Goal: Communication & Community: Answer question/provide support

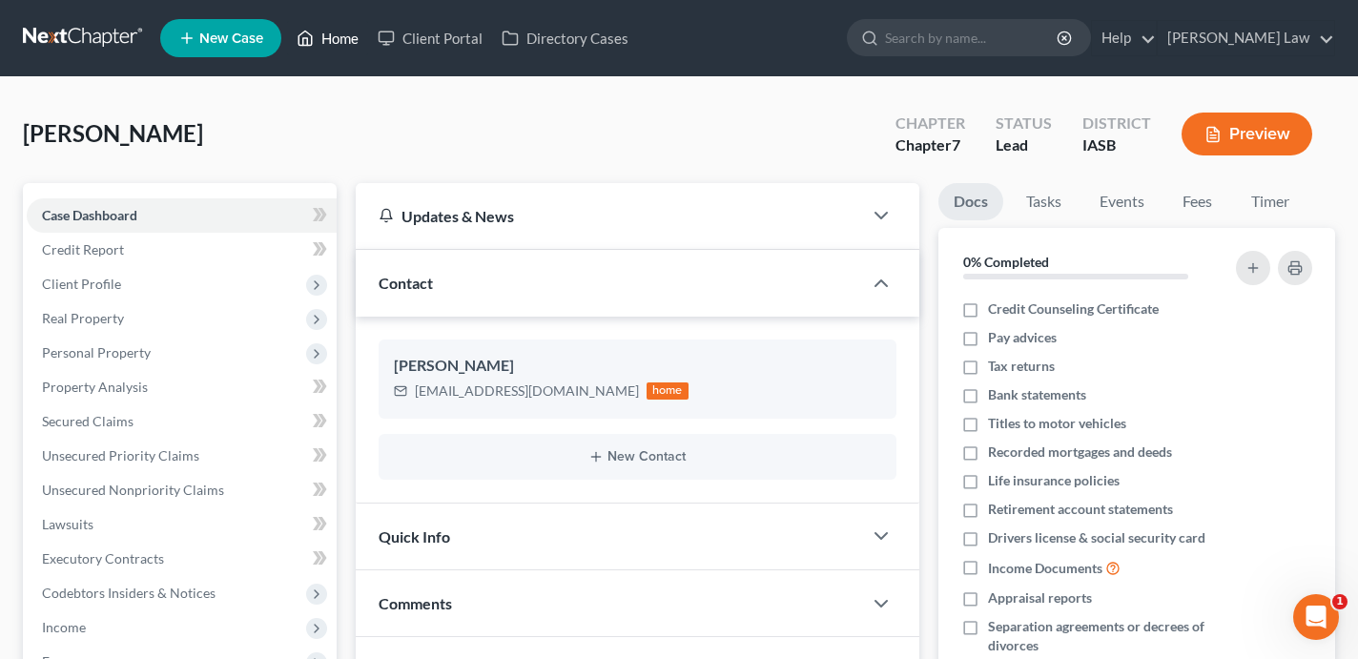
click at [337, 45] on link "Home" at bounding box center [327, 38] width 81 height 34
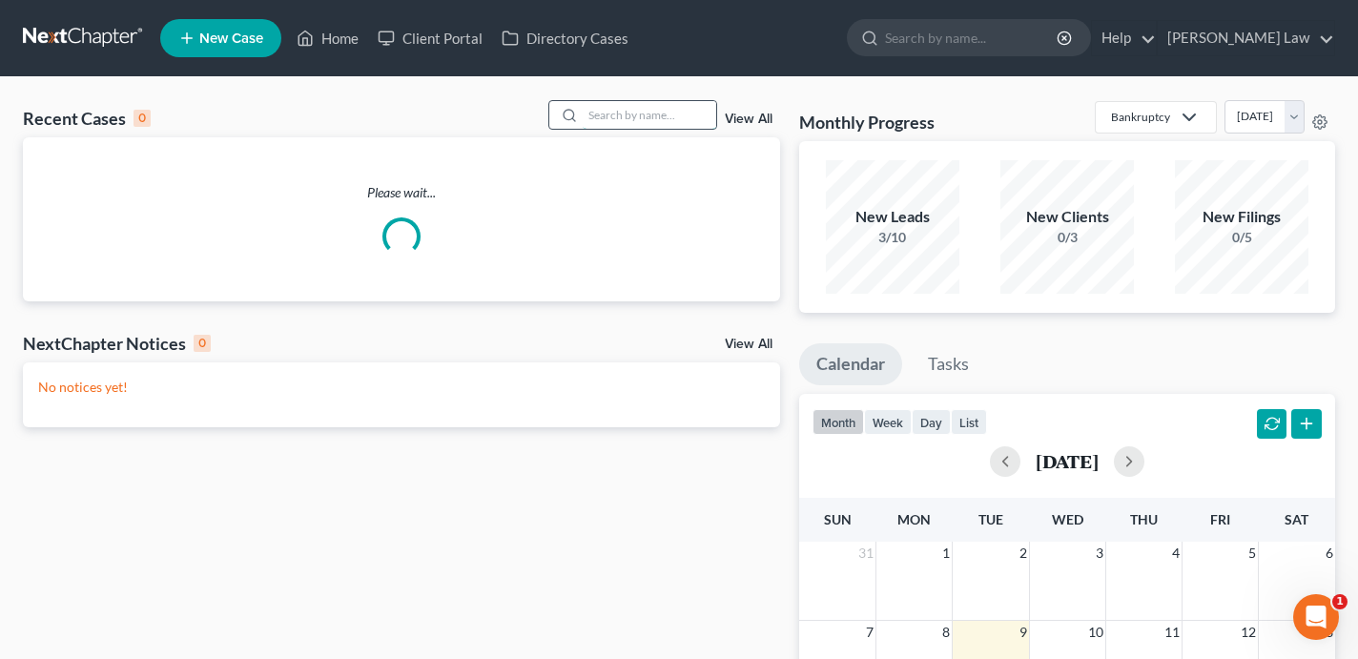
click at [653, 114] on input "search" at bounding box center [650, 115] width 134 height 28
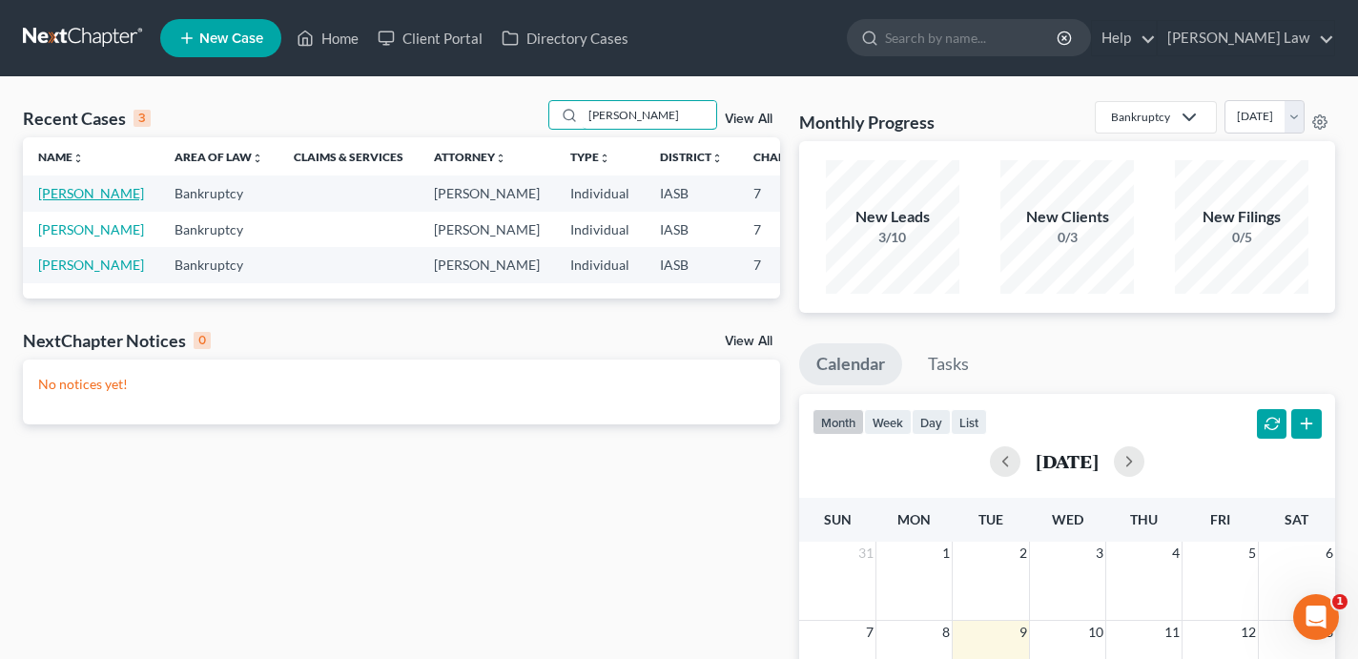
type input "[PERSON_NAME]"
click at [50, 201] on link "[PERSON_NAME]" at bounding box center [91, 193] width 106 height 16
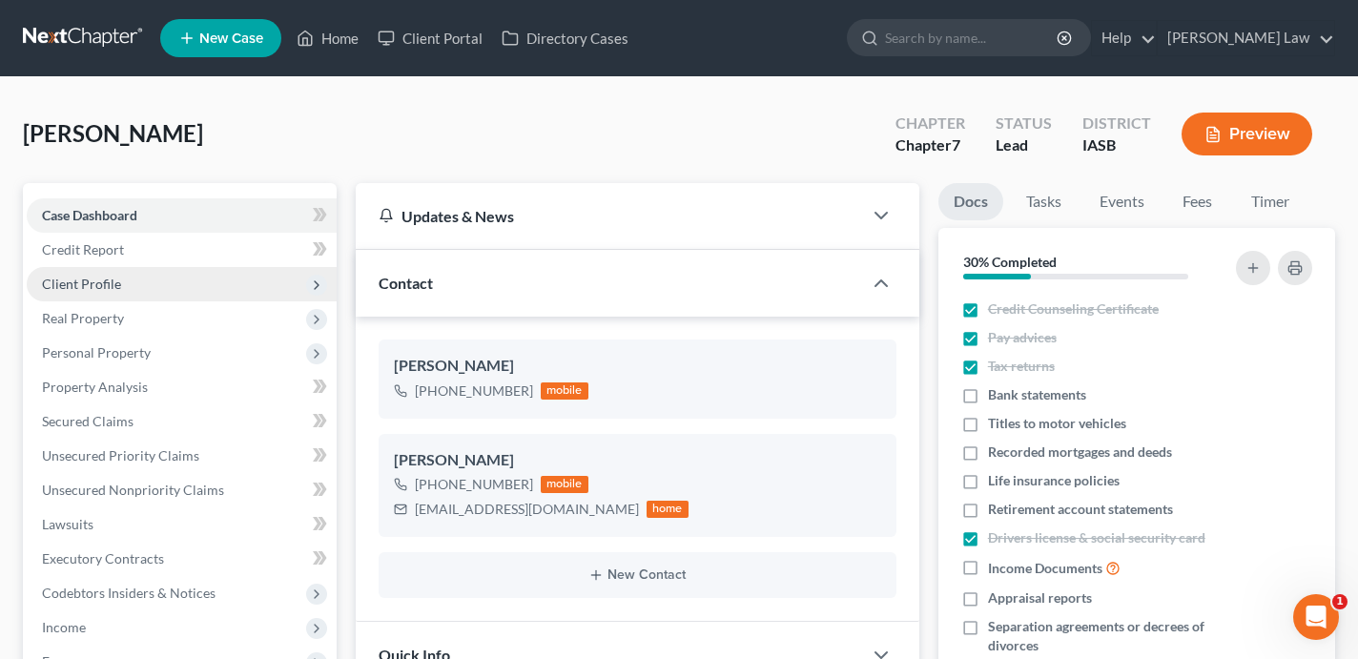
click at [127, 275] on span "Client Profile" at bounding box center [182, 284] width 310 height 34
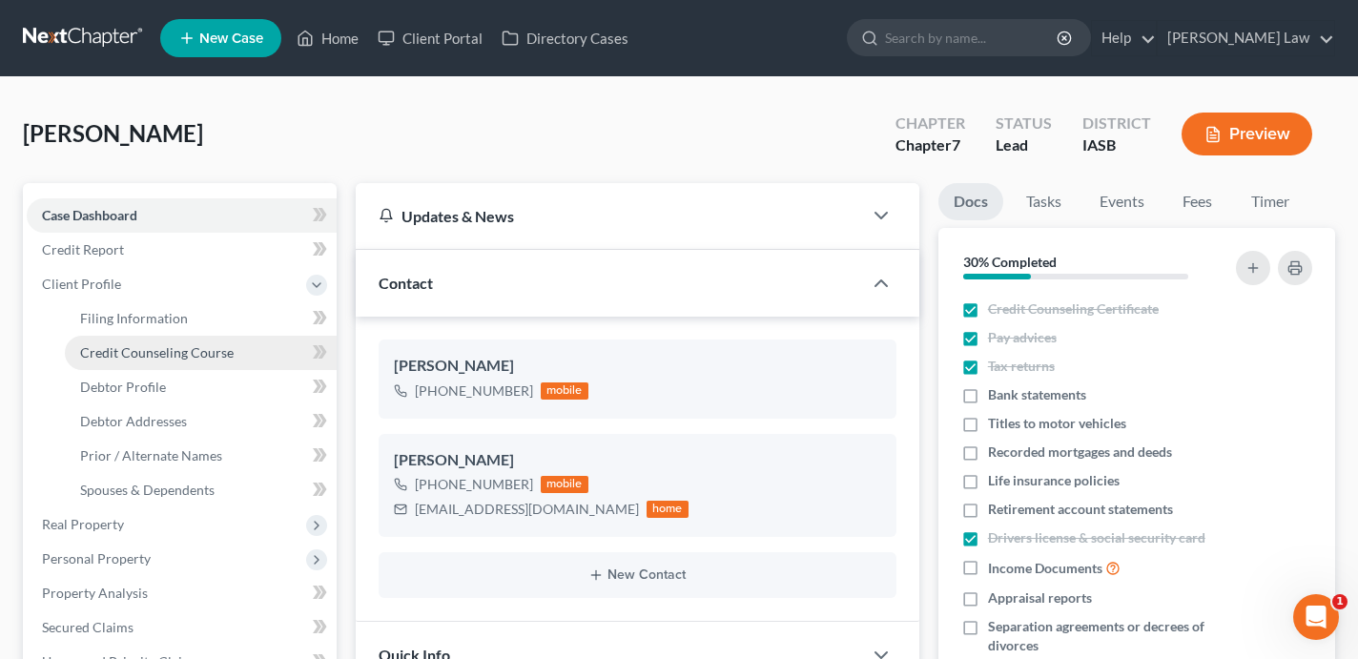
click at [152, 348] on span "Credit Counseling Course" at bounding box center [157, 352] width 154 height 16
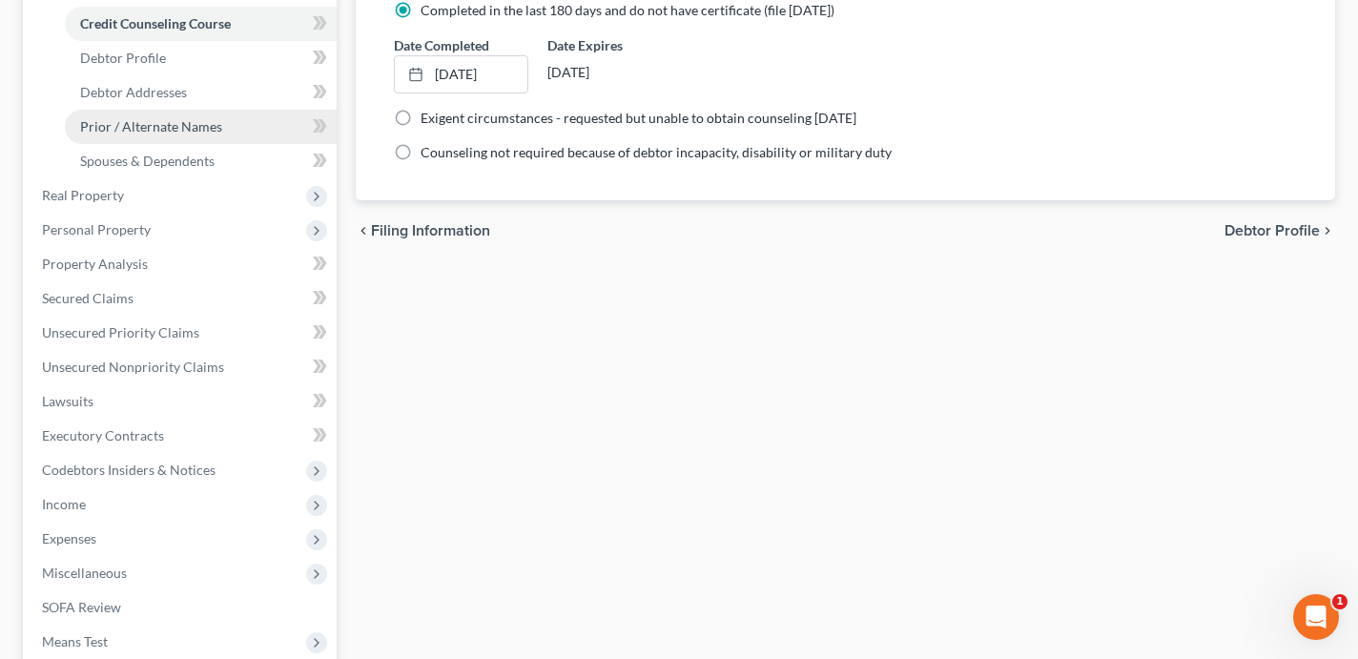
scroll to position [559, 0]
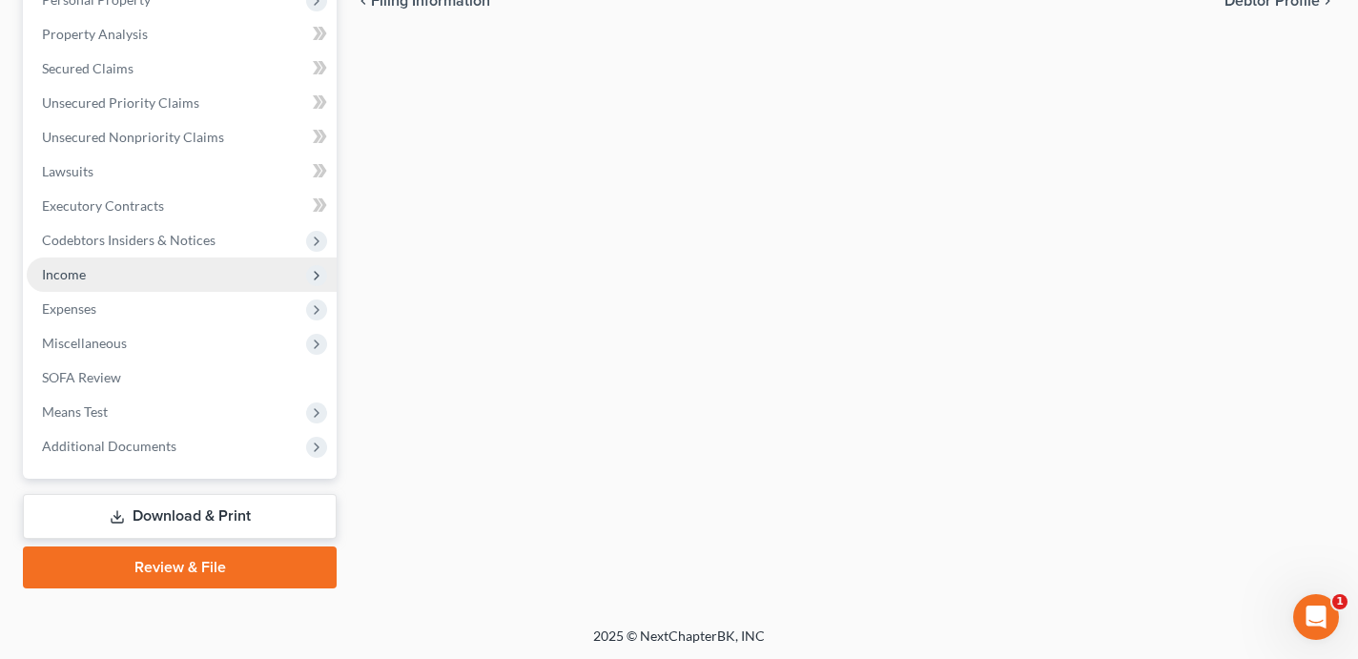
click at [115, 261] on span "Income" at bounding box center [182, 275] width 310 height 34
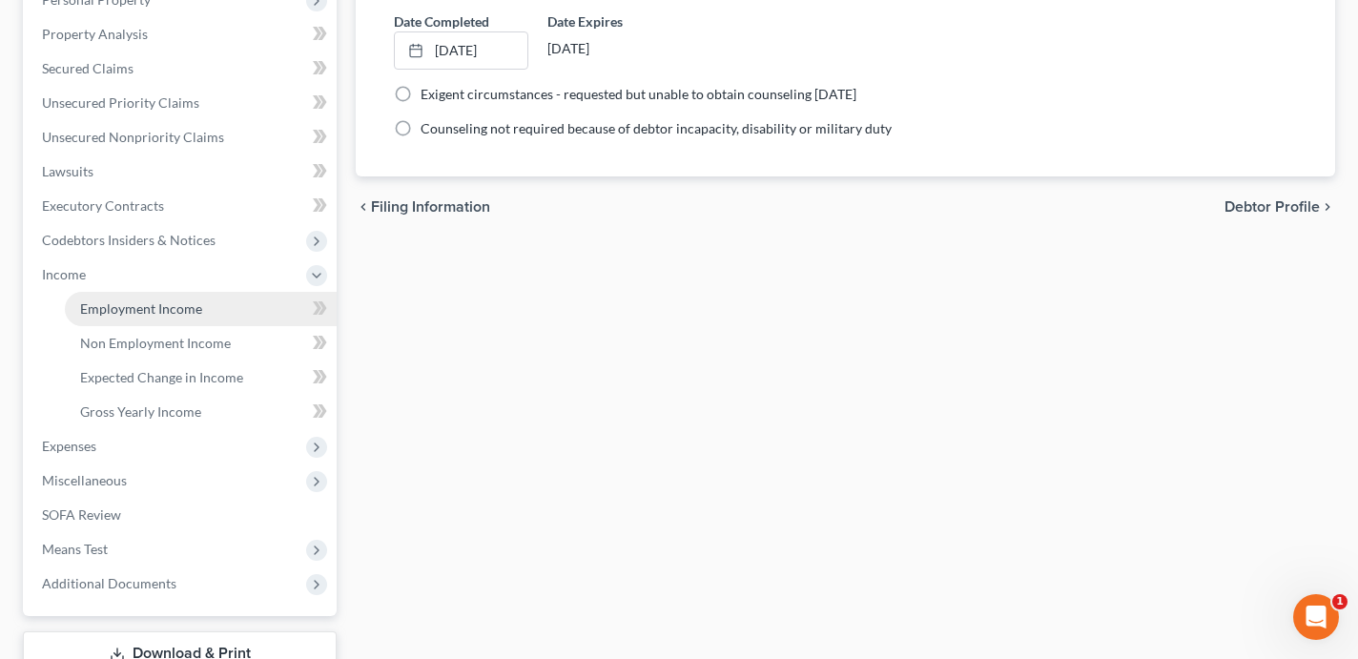
click at [141, 314] on span "Employment Income" at bounding box center [141, 308] width 122 height 16
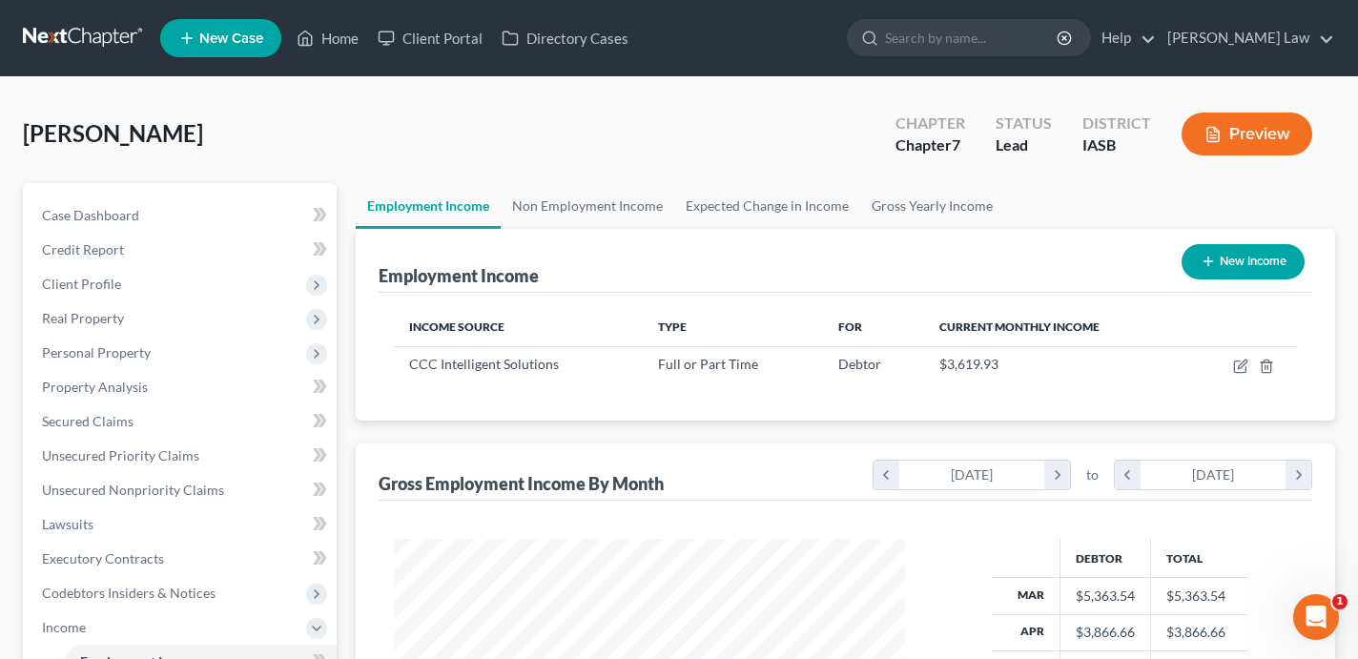
scroll to position [341, 548]
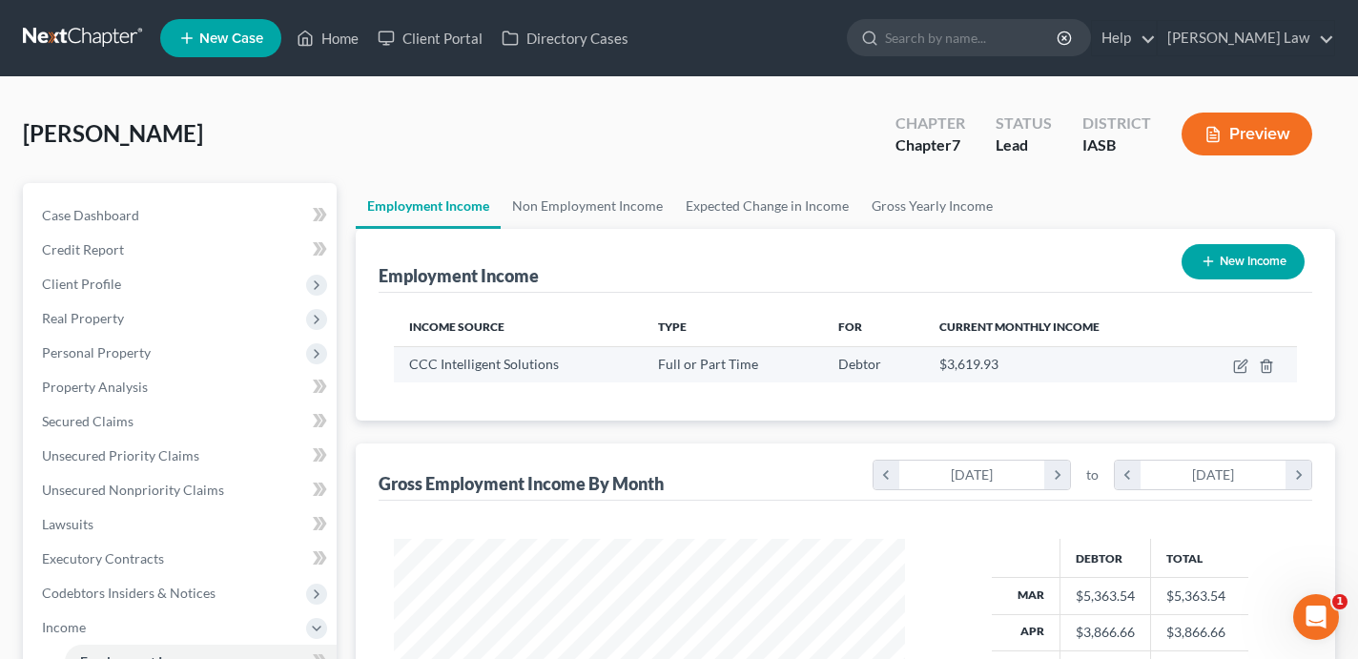
click at [1241, 357] on td at bounding box center [1243, 364] width 110 height 36
click at [1242, 362] on icon "button" at bounding box center [1242, 364] width 9 height 9
select select "0"
select select "43"
select select "2"
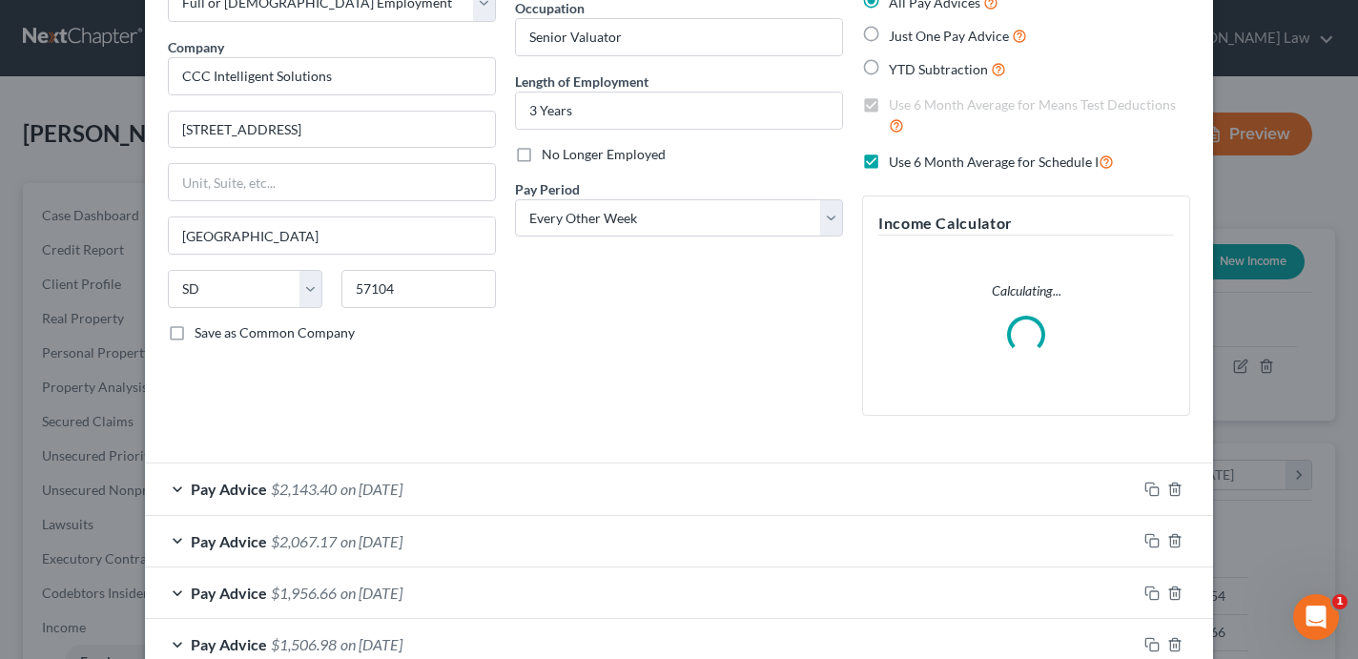
scroll to position [0, 0]
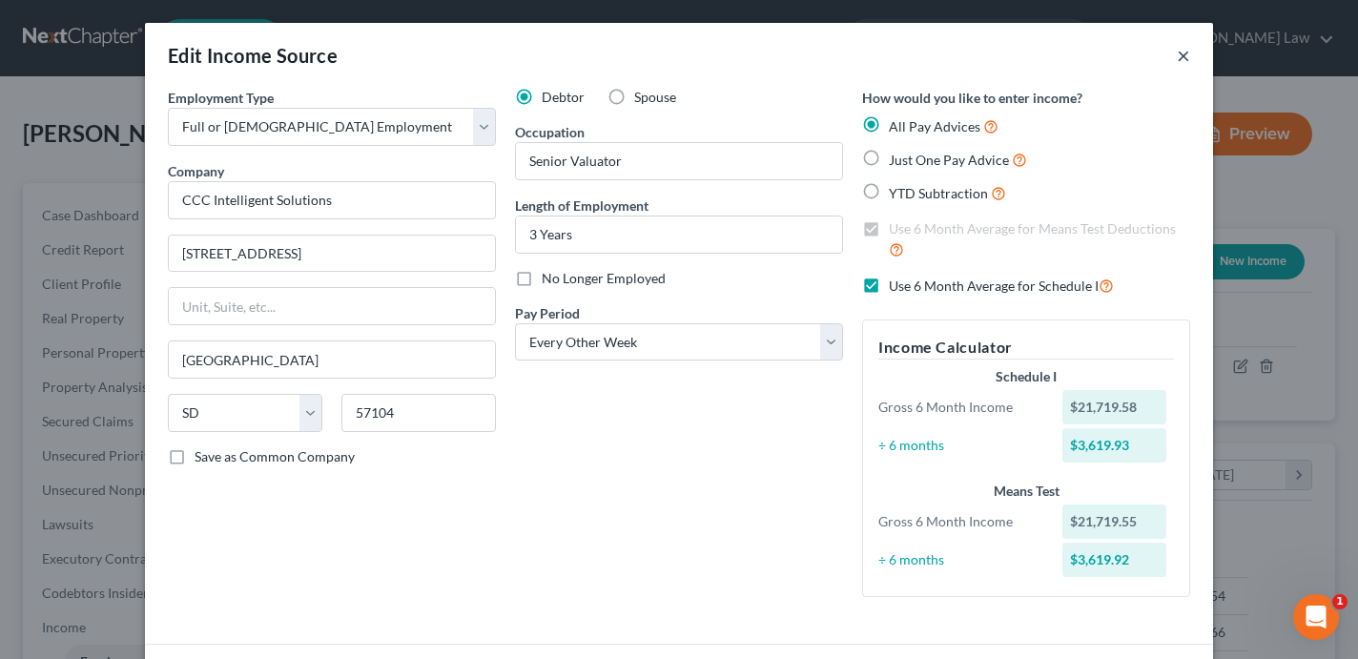
click at [1183, 58] on button "×" at bounding box center [1183, 55] width 13 height 23
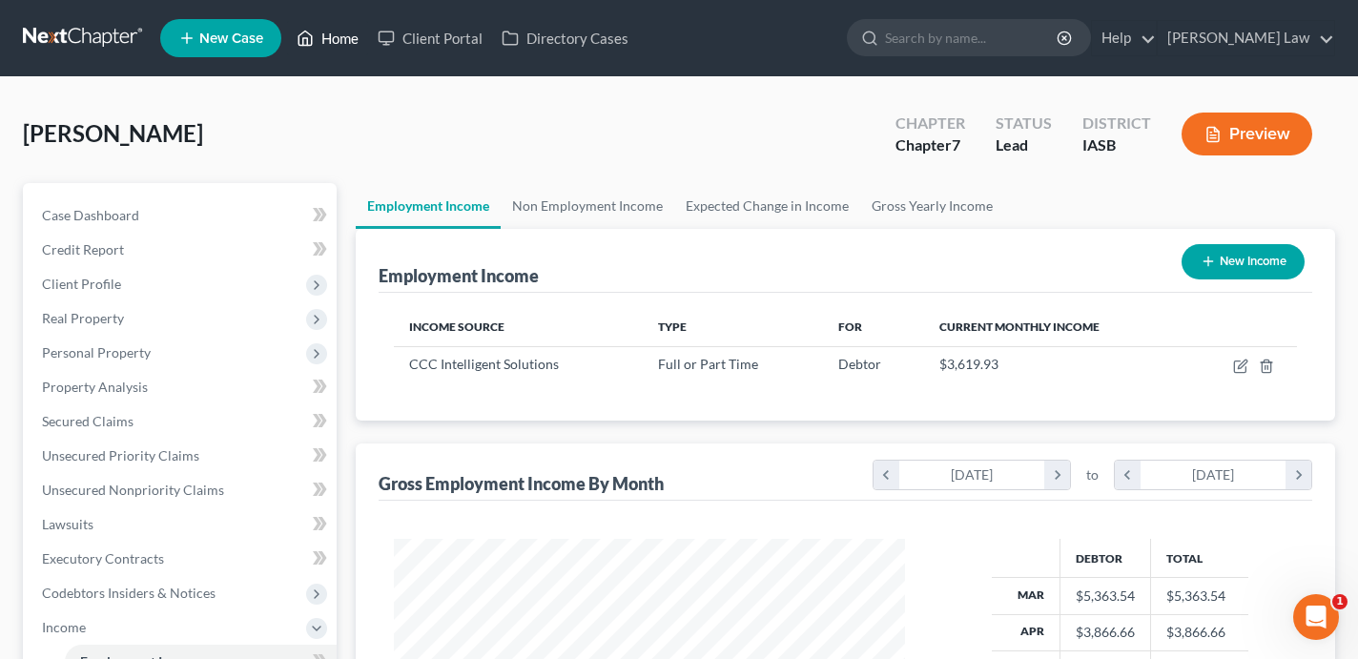
click at [335, 50] on link "Home" at bounding box center [327, 38] width 81 height 34
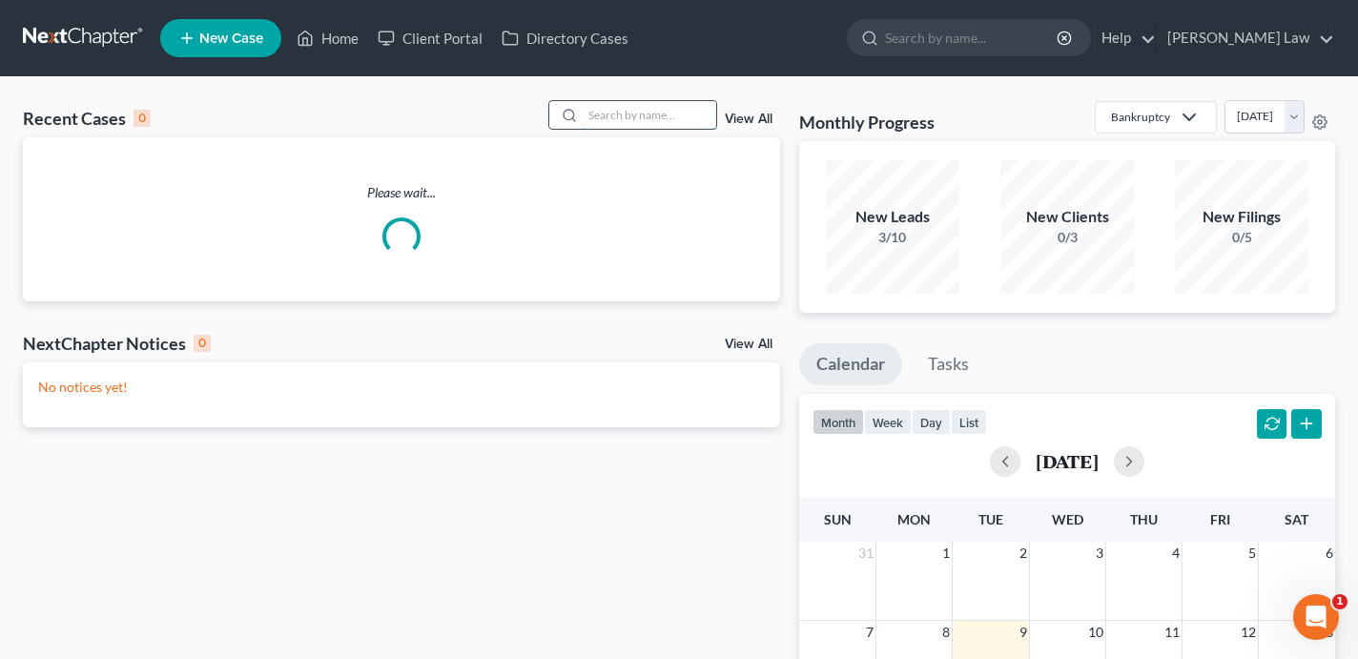
click at [672, 112] on input "search" at bounding box center [650, 115] width 134 height 28
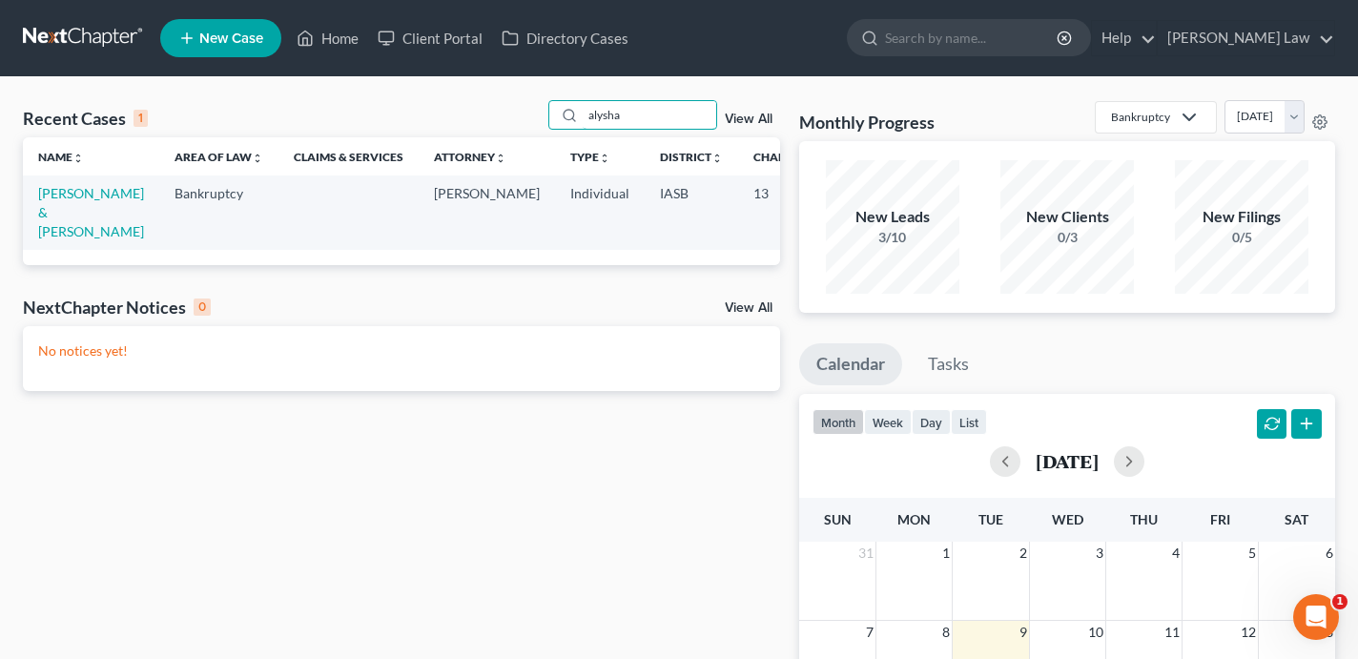
type input "alysha"
click at [67, 203] on td "[PERSON_NAME] & [PERSON_NAME]" at bounding box center [91, 212] width 136 height 73
click at [66, 207] on link "[PERSON_NAME] & [PERSON_NAME]" at bounding box center [91, 212] width 106 height 54
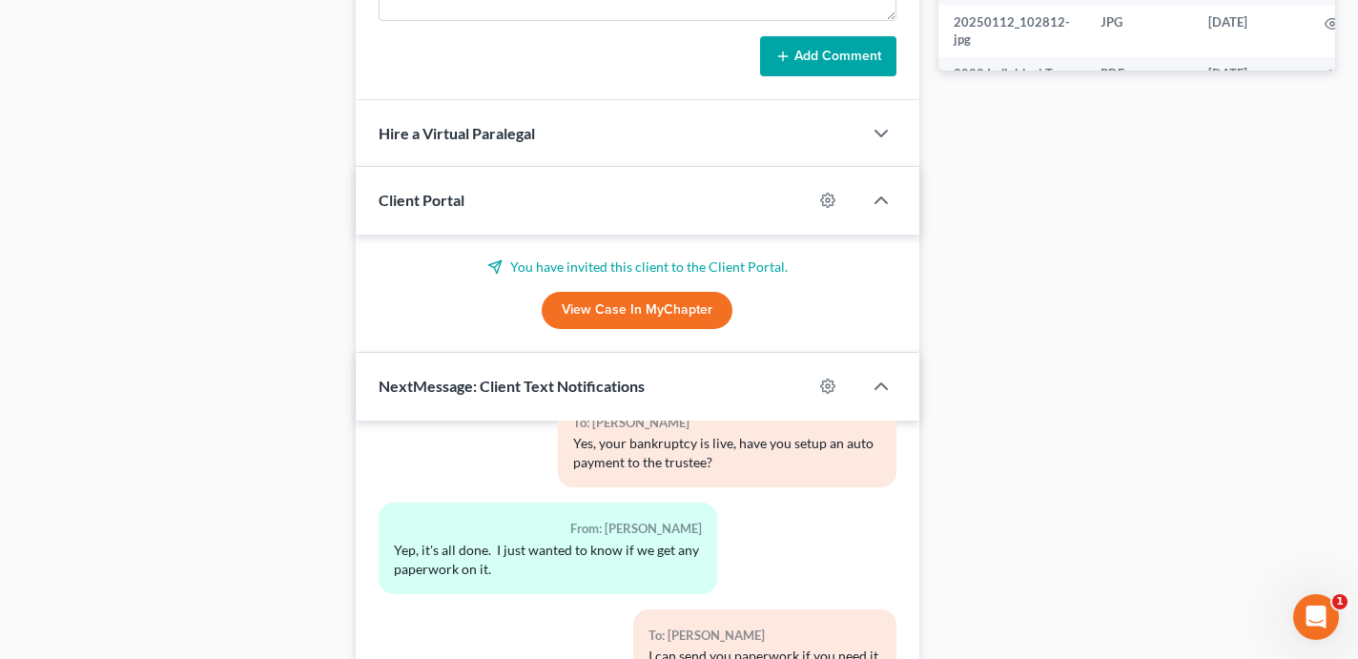
scroll to position [1314, 0]
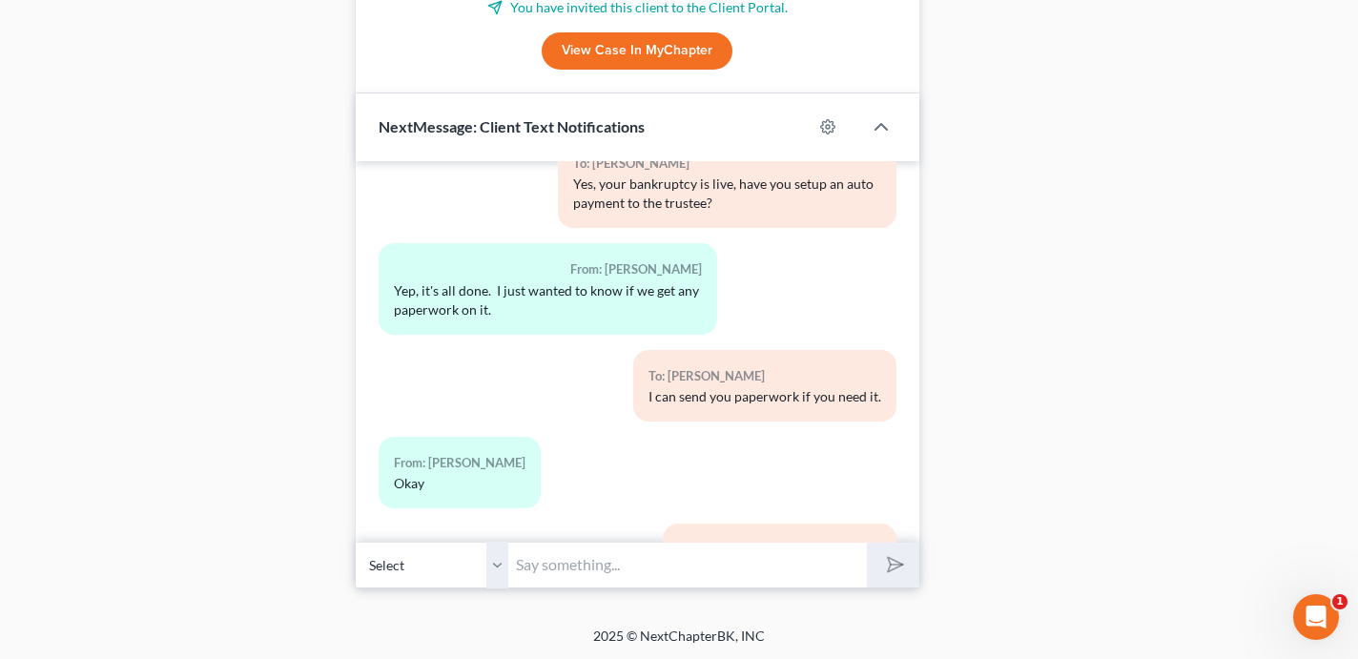
click at [623, 562] on input "text" at bounding box center [687, 565] width 359 height 47
paste input "Hi [PERSON_NAME] - I am following up here. I need an answer so i can respond to…"
drag, startPoint x: 735, startPoint y: 563, endPoint x: 599, endPoint y: 565, distance: 136.4
click at [599, 565] on input "Hi [PERSON_NAME] - I am following up here. I need an answer so i can respond to…" at bounding box center [687, 565] width 359 height 47
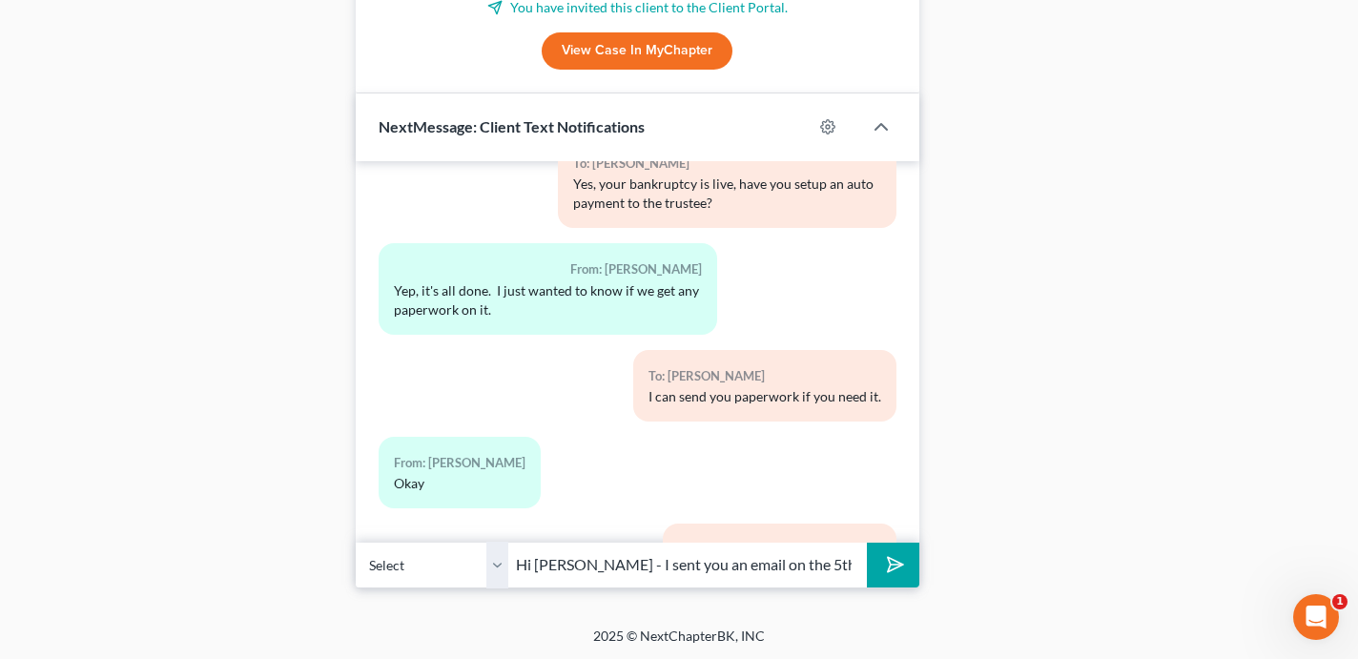
type input "Hi [PERSON_NAME] - I sent you an email on the 5th. I need an answer so i can re…"
click at [889, 559] on polygon "submit" at bounding box center [891, 564] width 23 height 23
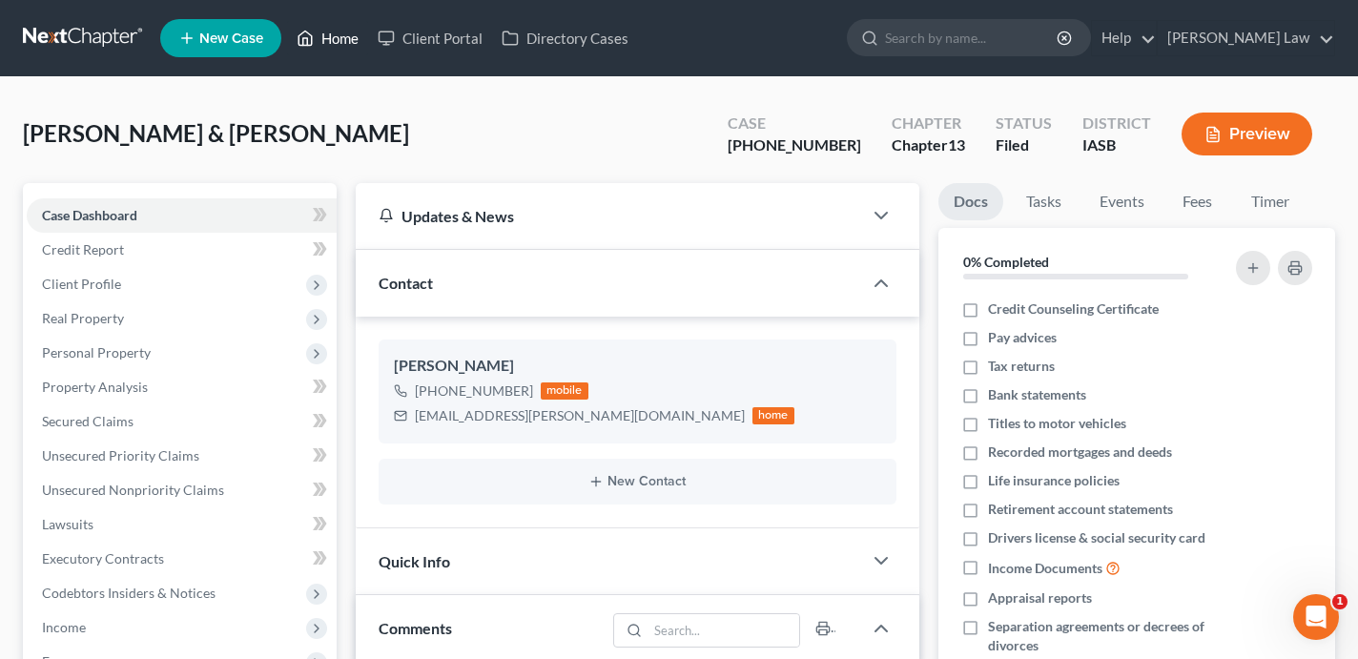
click at [336, 49] on link "Home" at bounding box center [327, 38] width 81 height 34
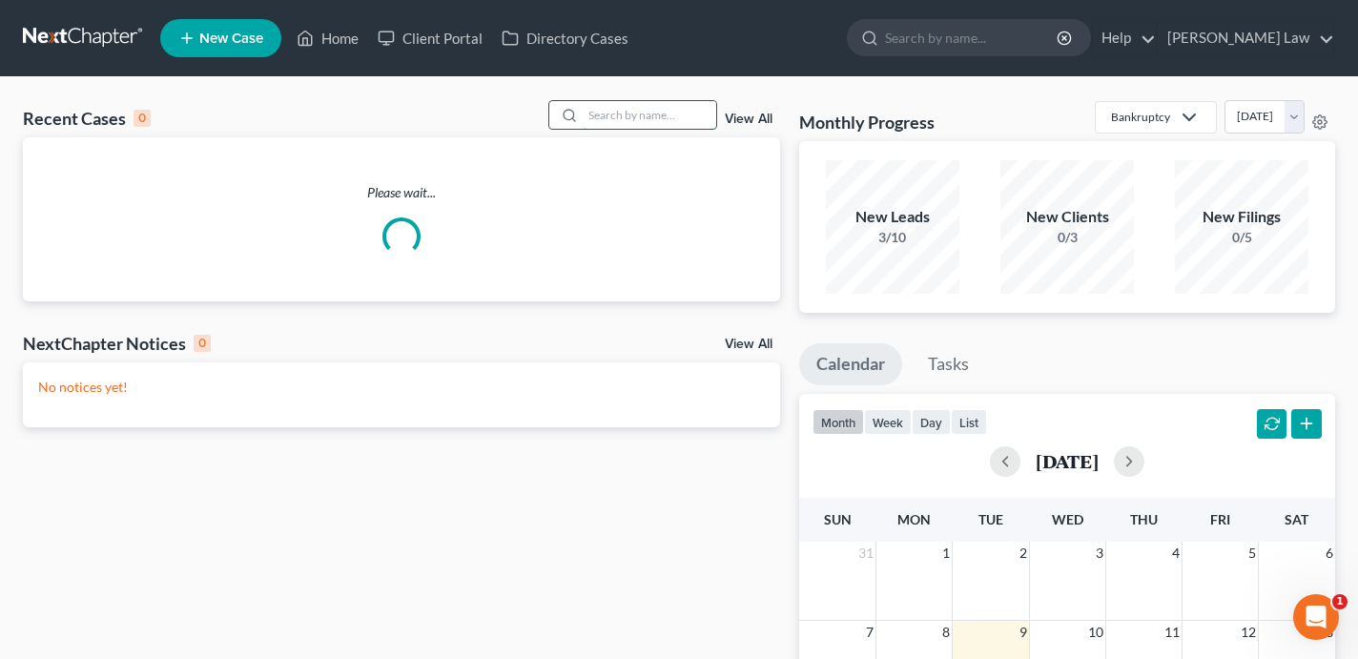
click at [590, 112] on input "search" at bounding box center [650, 115] width 134 height 28
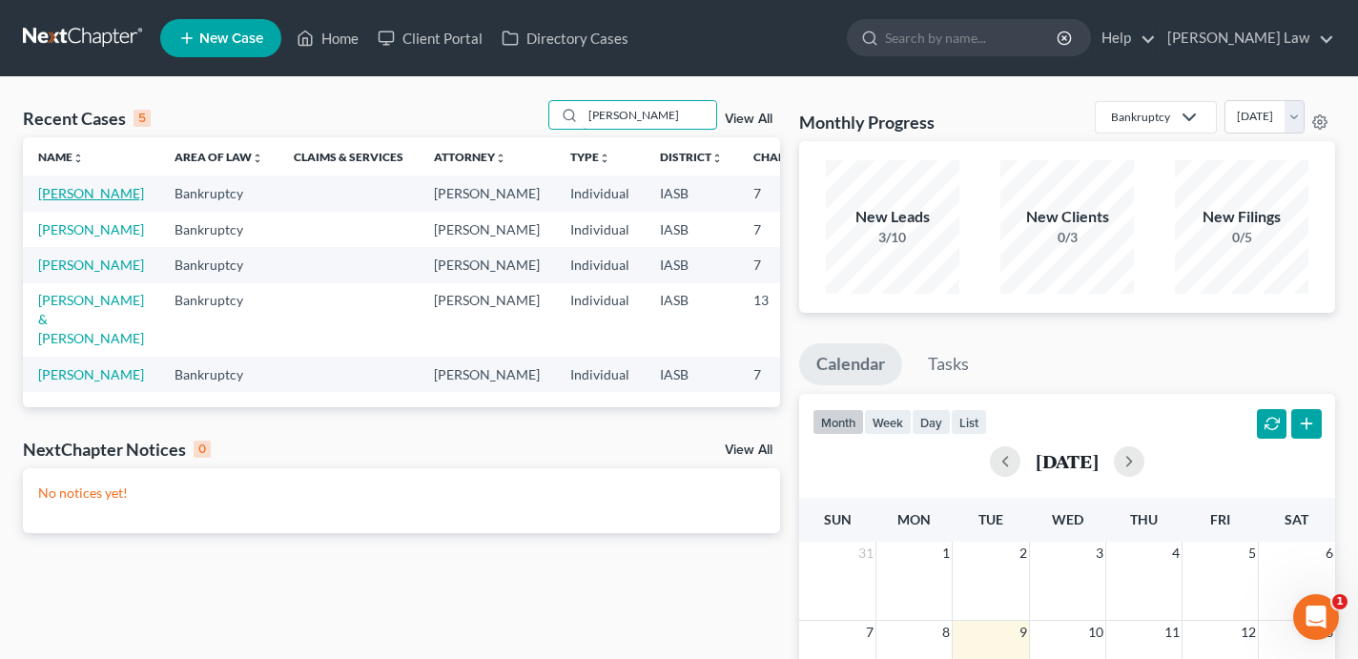
type input "[PERSON_NAME]"
click at [48, 201] on link "[PERSON_NAME]" at bounding box center [91, 193] width 106 height 16
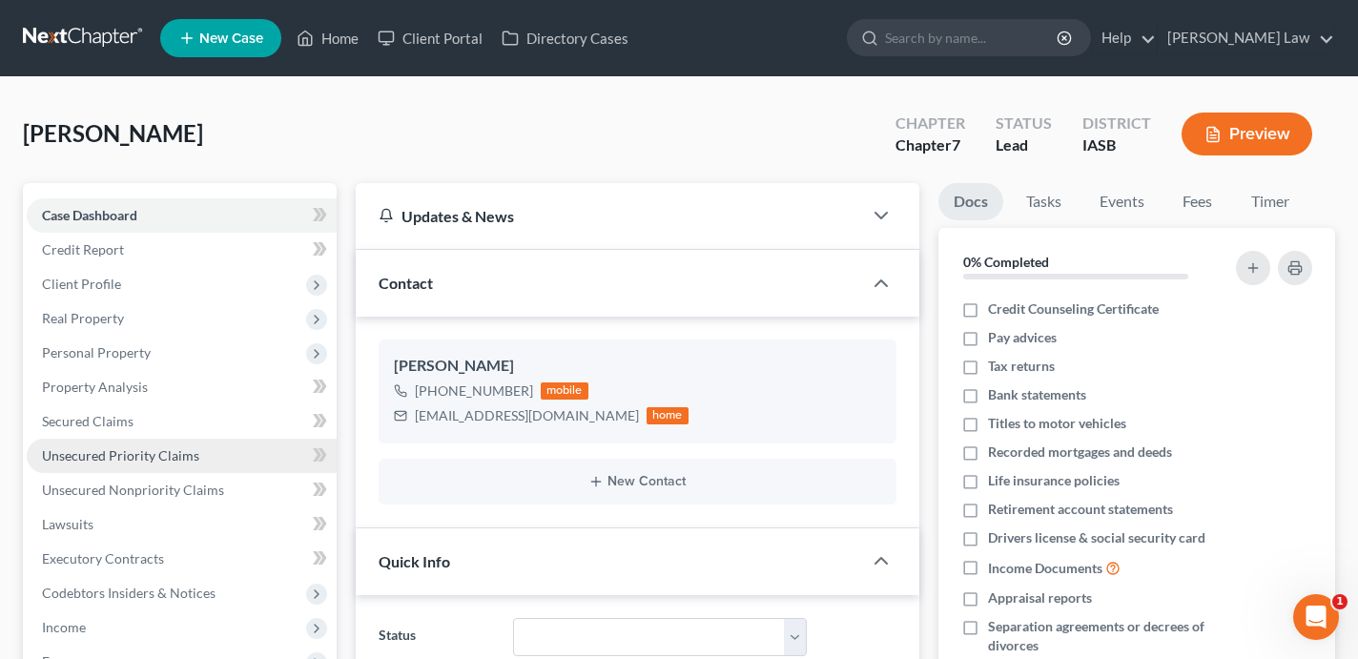
scroll to position [14, 0]
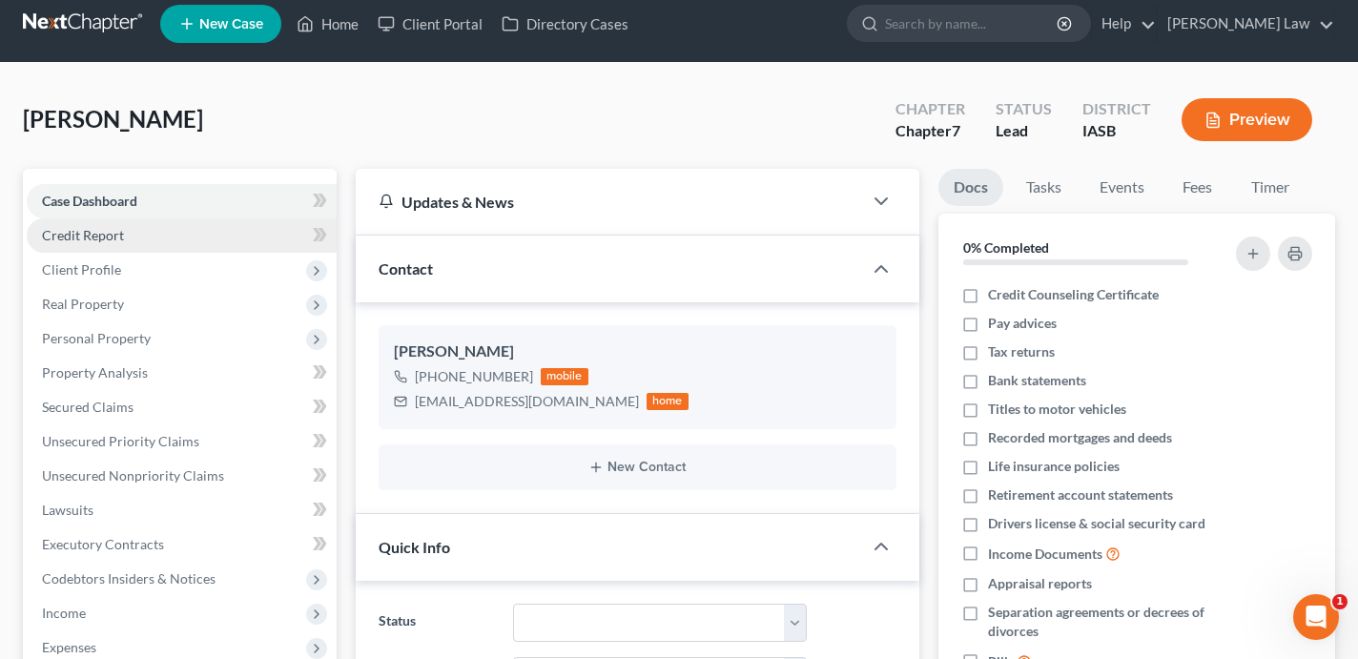
click at [153, 236] on link "Credit Report" at bounding box center [182, 235] width 310 height 34
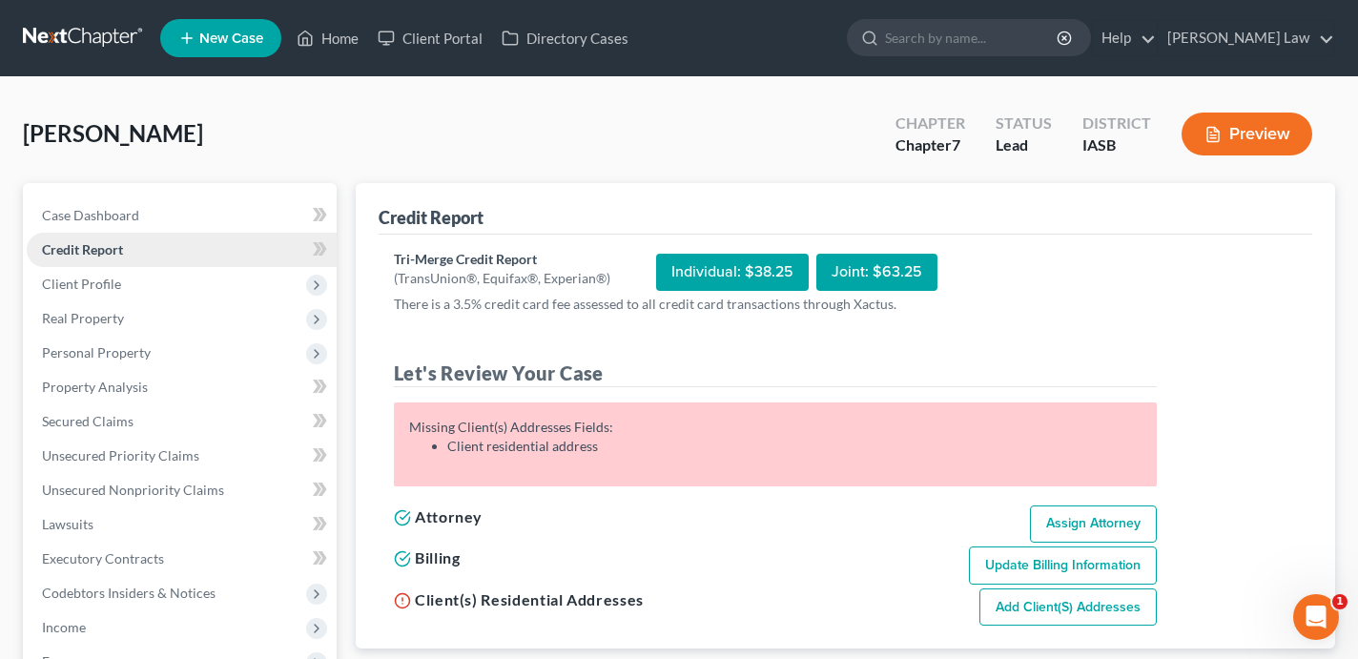
click at [148, 233] on link "Credit Report" at bounding box center [182, 250] width 310 height 34
click at [148, 218] on link "Case Dashboard" at bounding box center [182, 215] width 310 height 34
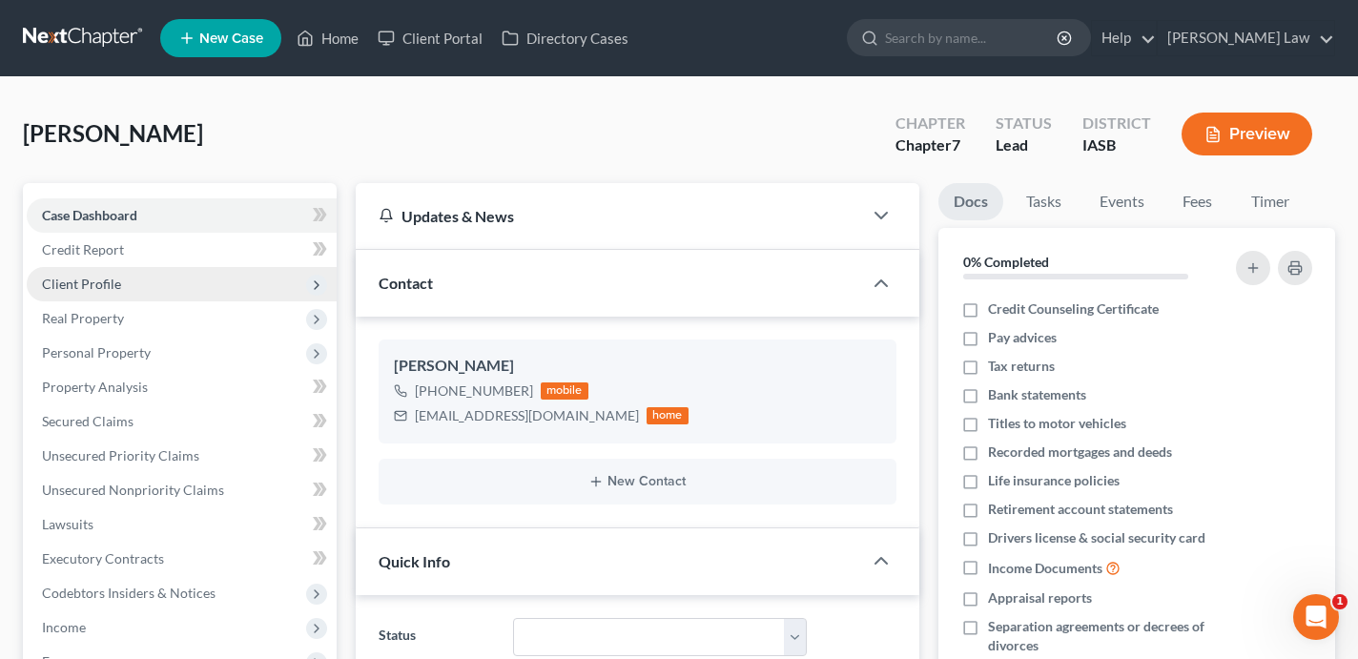
click at [259, 290] on span "Client Profile" at bounding box center [182, 284] width 310 height 34
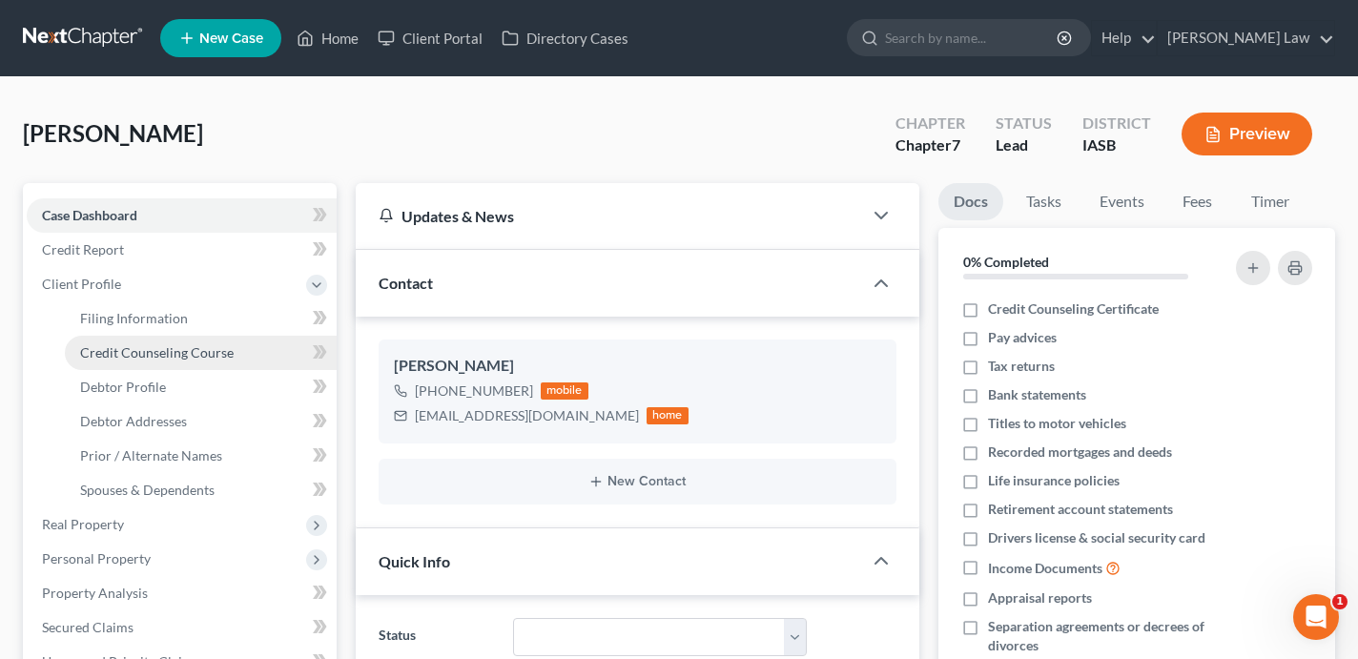
click at [241, 351] on link "Credit Counseling Course" at bounding box center [201, 353] width 272 height 34
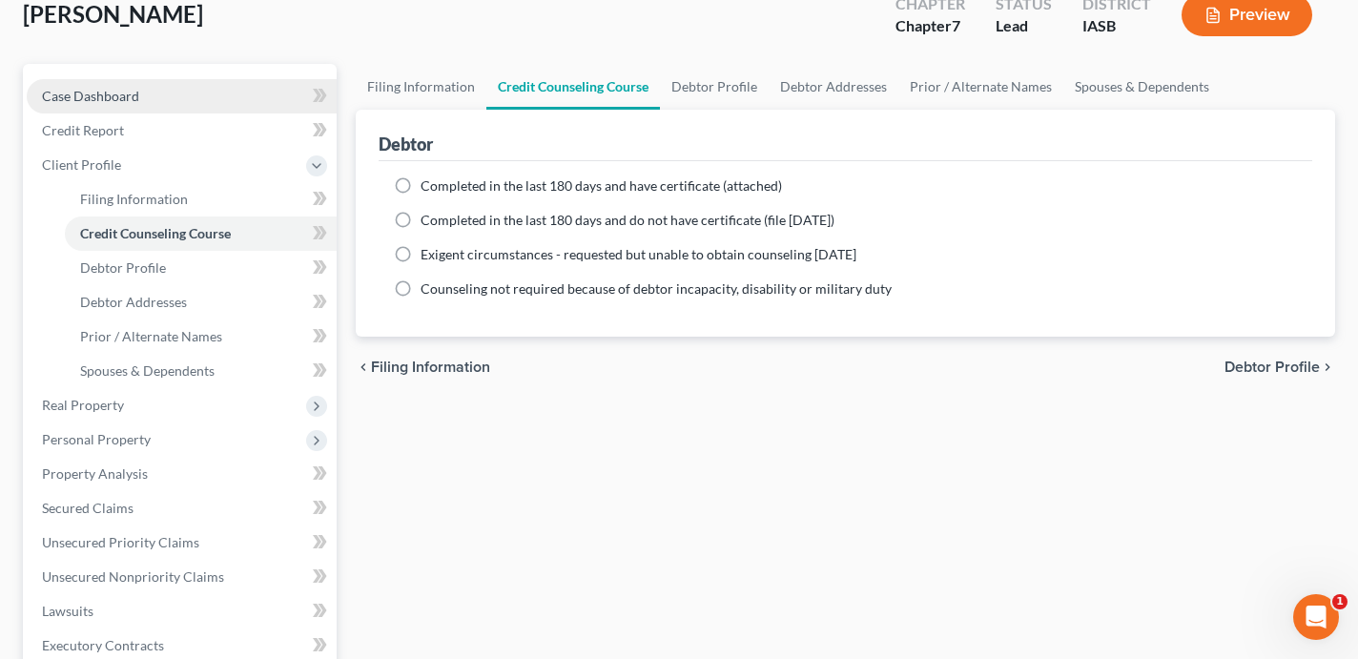
click at [165, 101] on link "Case Dashboard" at bounding box center [182, 96] width 310 height 34
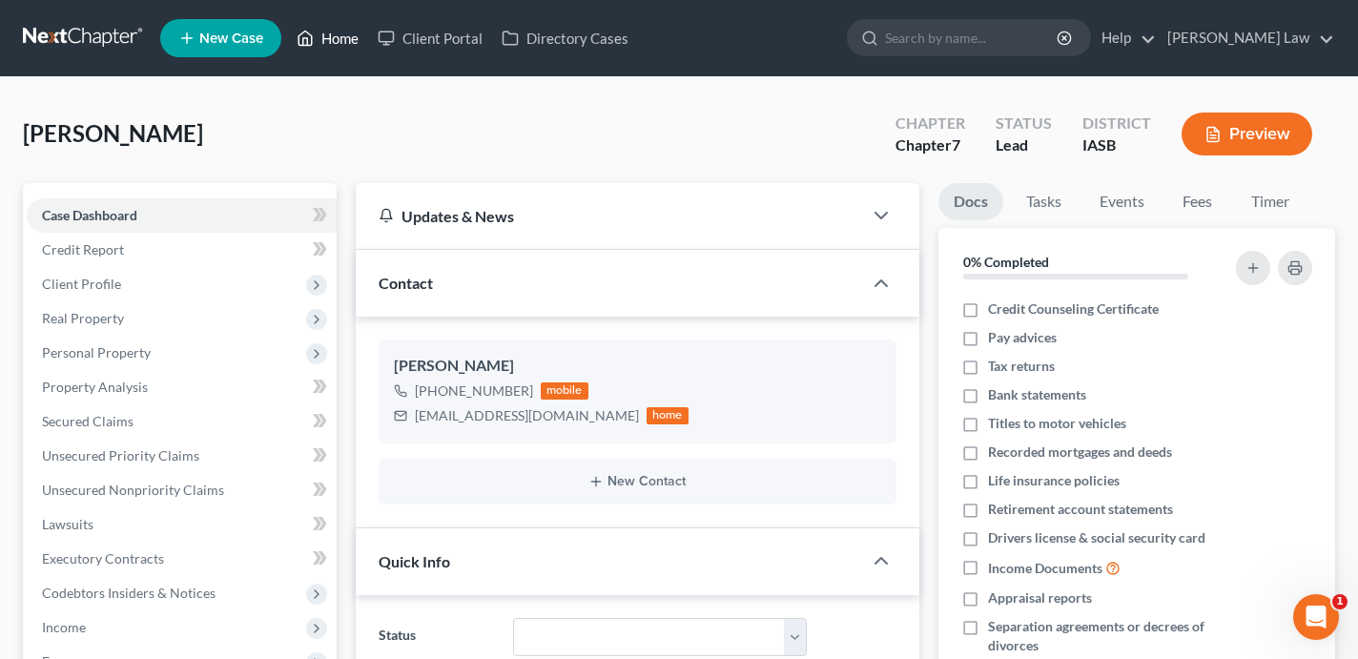
click at [336, 40] on link "Home" at bounding box center [327, 38] width 81 height 34
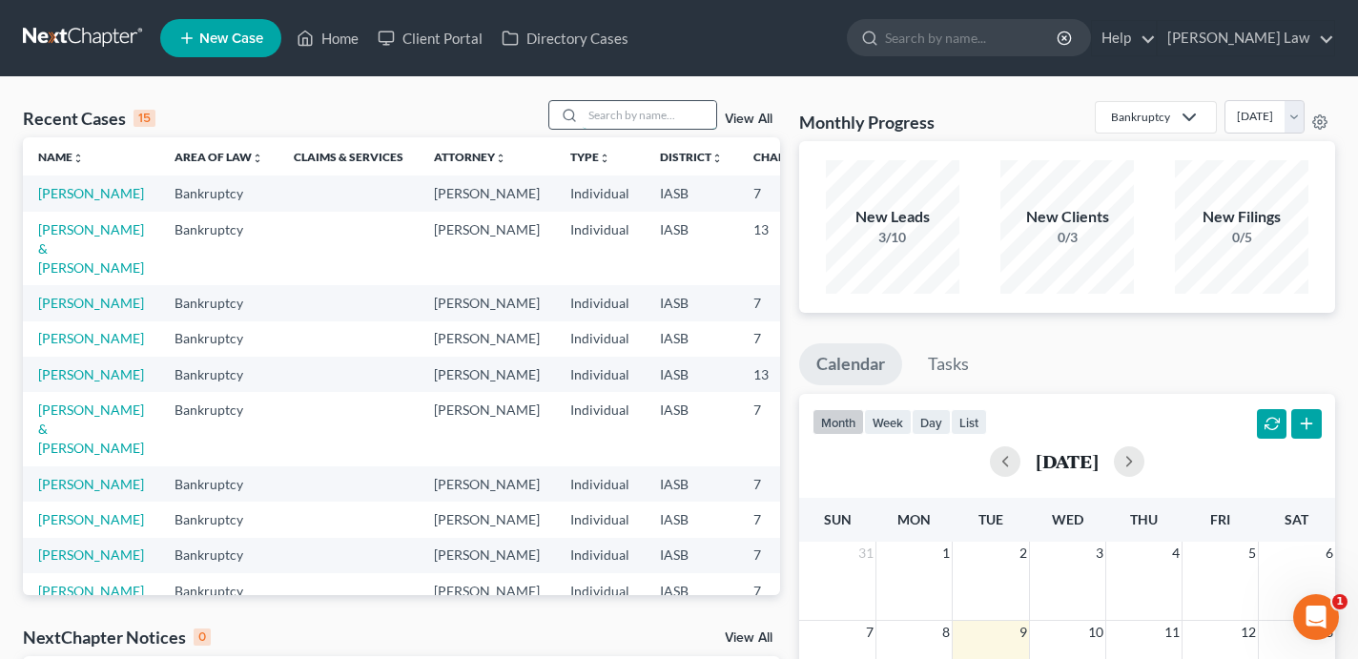
click at [603, 114] on input "search" at bounding box center [650, 115] width 134 height 28
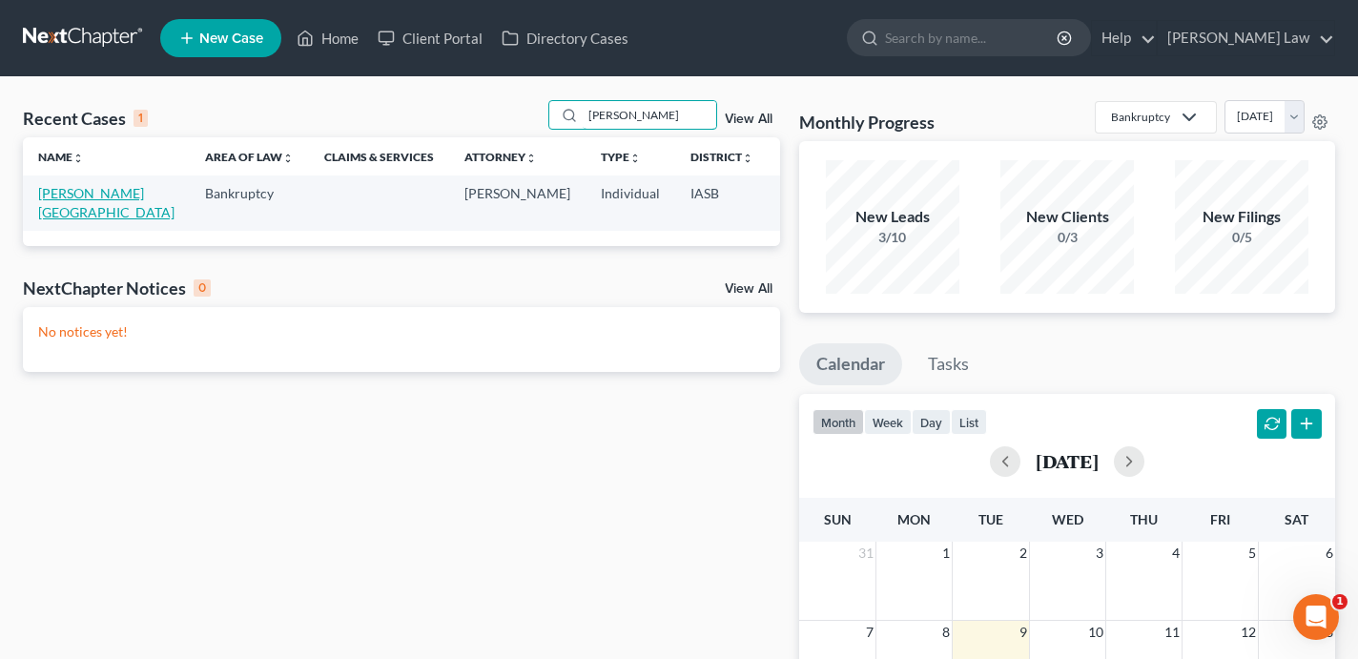
type input "[PERSON_NAME]"
click at [70, 209] on link "[PERSON_NAME][GEOGRAPHIC_DATA]" at bounding box center [106, 202] width 136 height 35
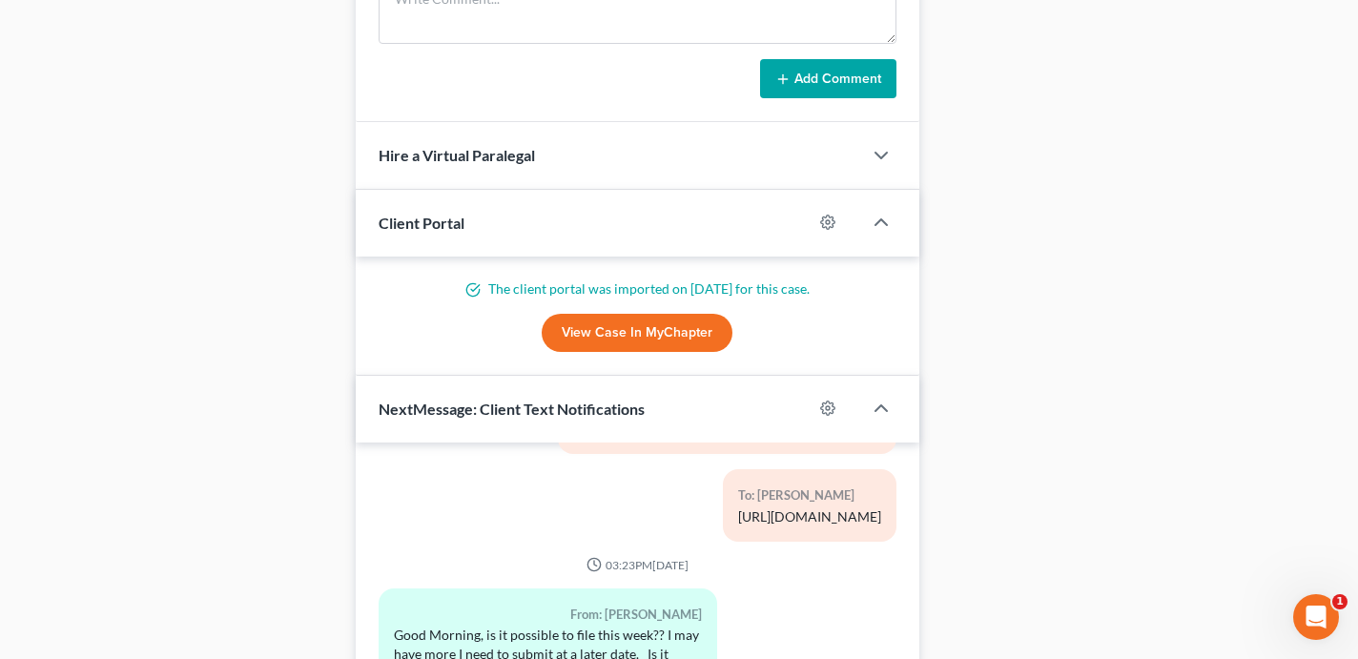
scroll to position [1409, 0]
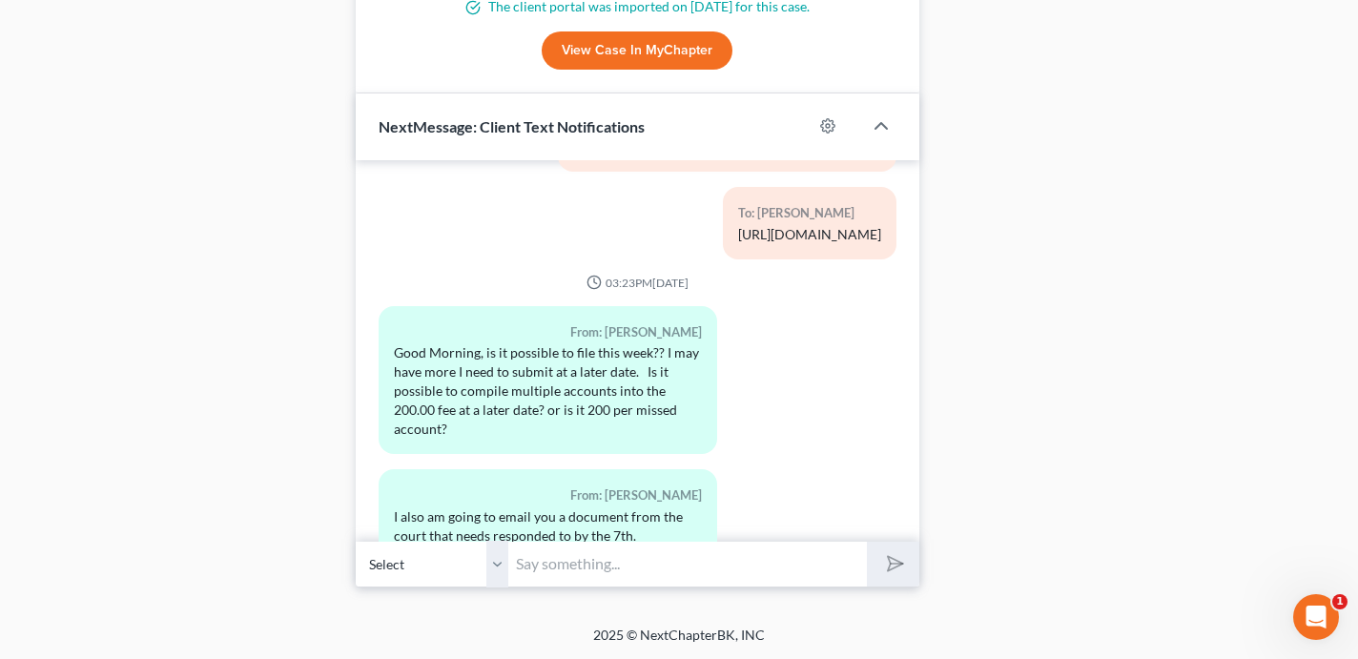
click at [590, 574] on input "text" at bounding box center [687, 564] width 359 height 47
type input "Hi [PERSON_NAME] - I can call you on the 17th which is when my next appointment…"
click at [867, 542] on button "submit" at bounding box center [893, 564] width 52 height 45
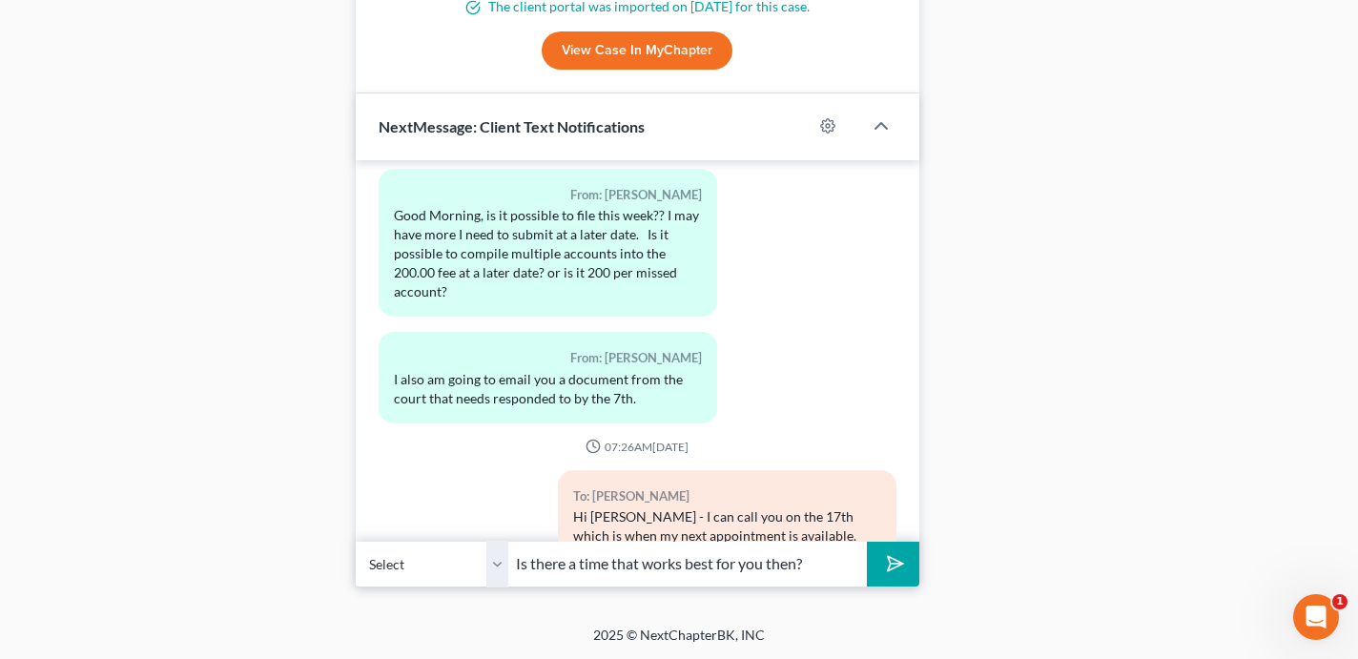
type input "Is there a time that works best for you then?"
click at [867, 542] on button "submit" at bounding box center [893, 564] width 52 height 45
